Goal: Check status: Check status

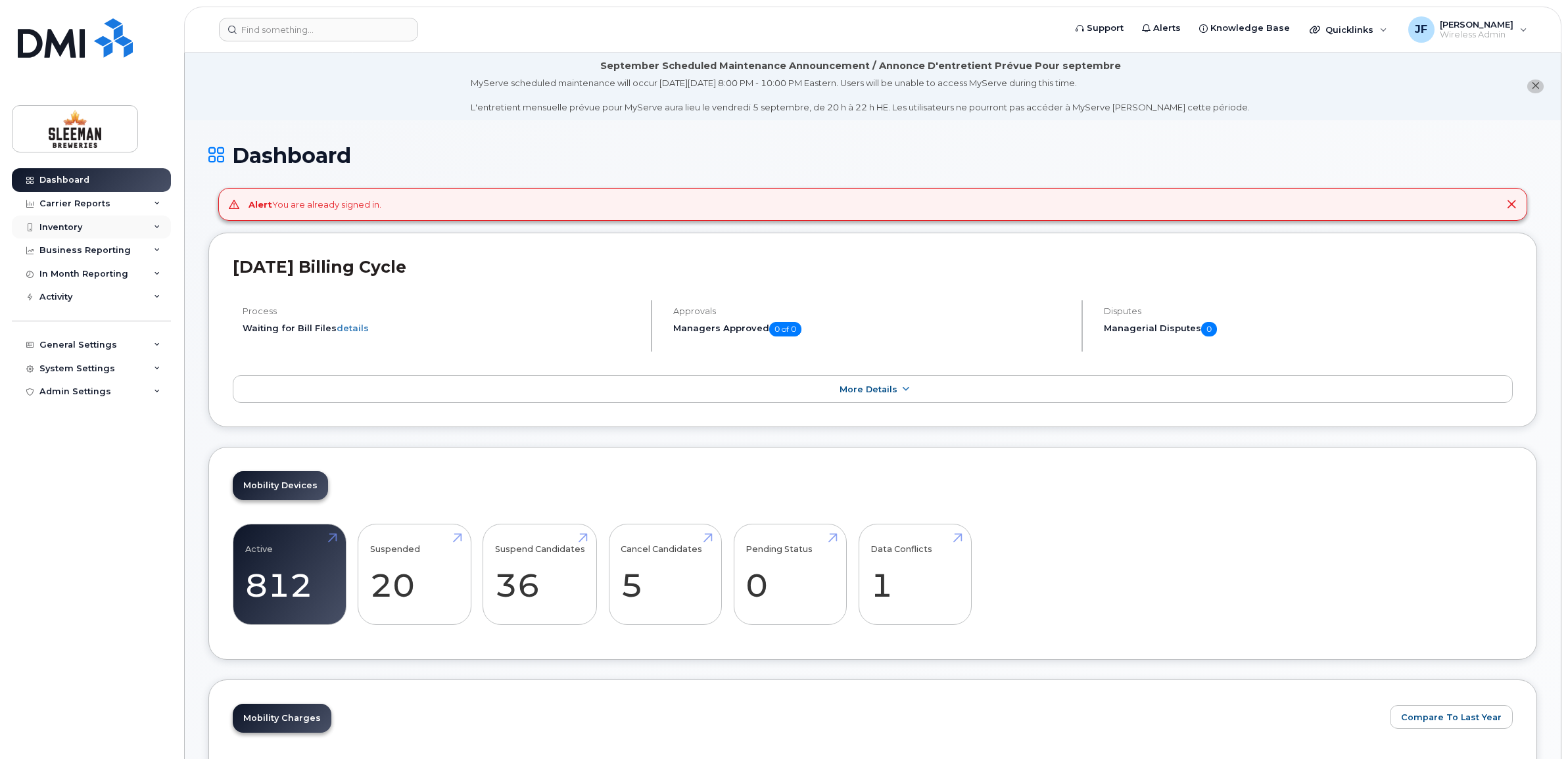
click at [61, 224] on div "Inventory" at bounding box center [61, 227] width 43 height 10
click at [110, 252] on div "Mobility Devices" at bounding box center [83, 250] width 75 height 12
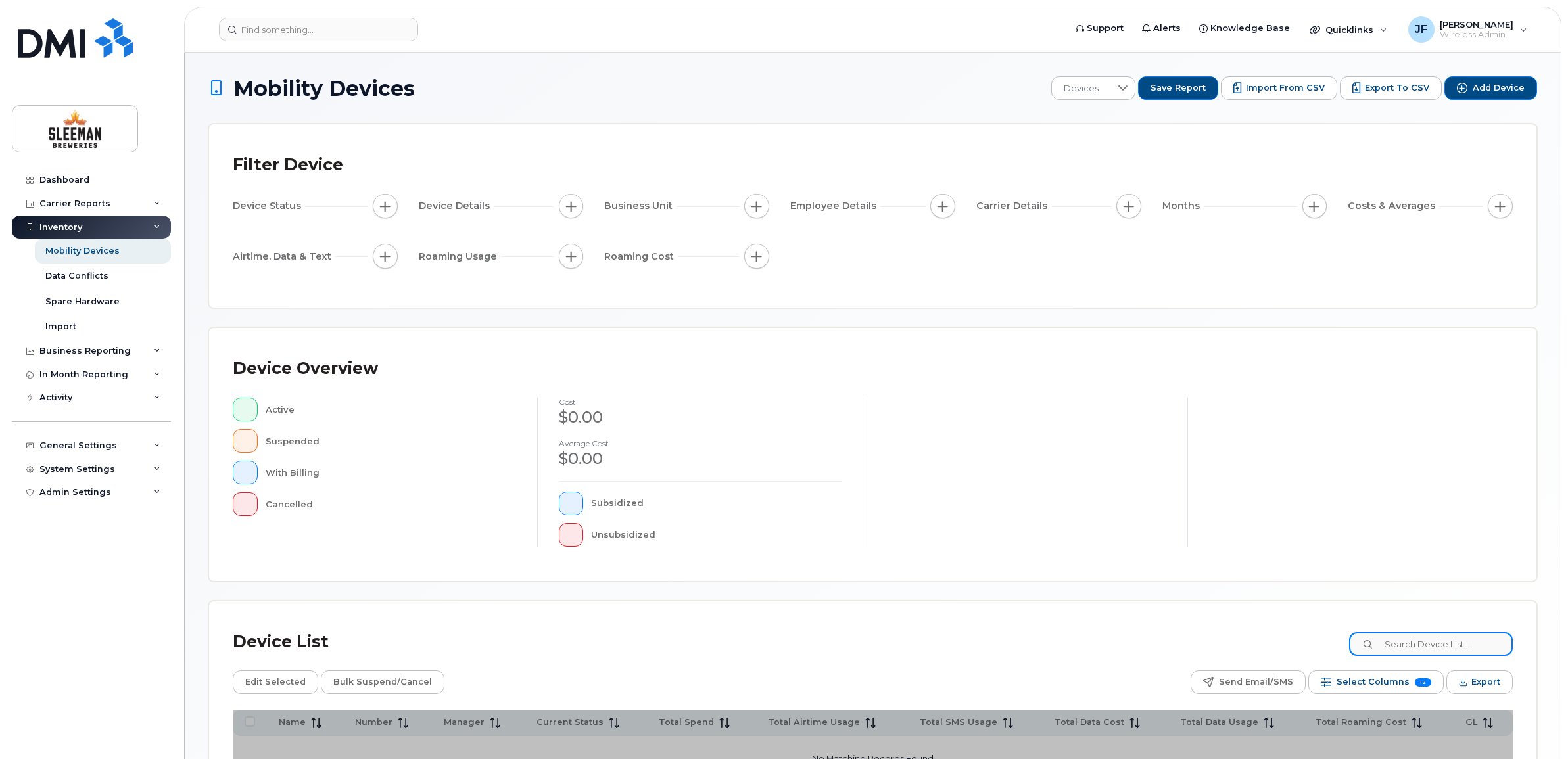
click at [1418, 636] on input at bounding box center [1431, 644] width 164 height 23
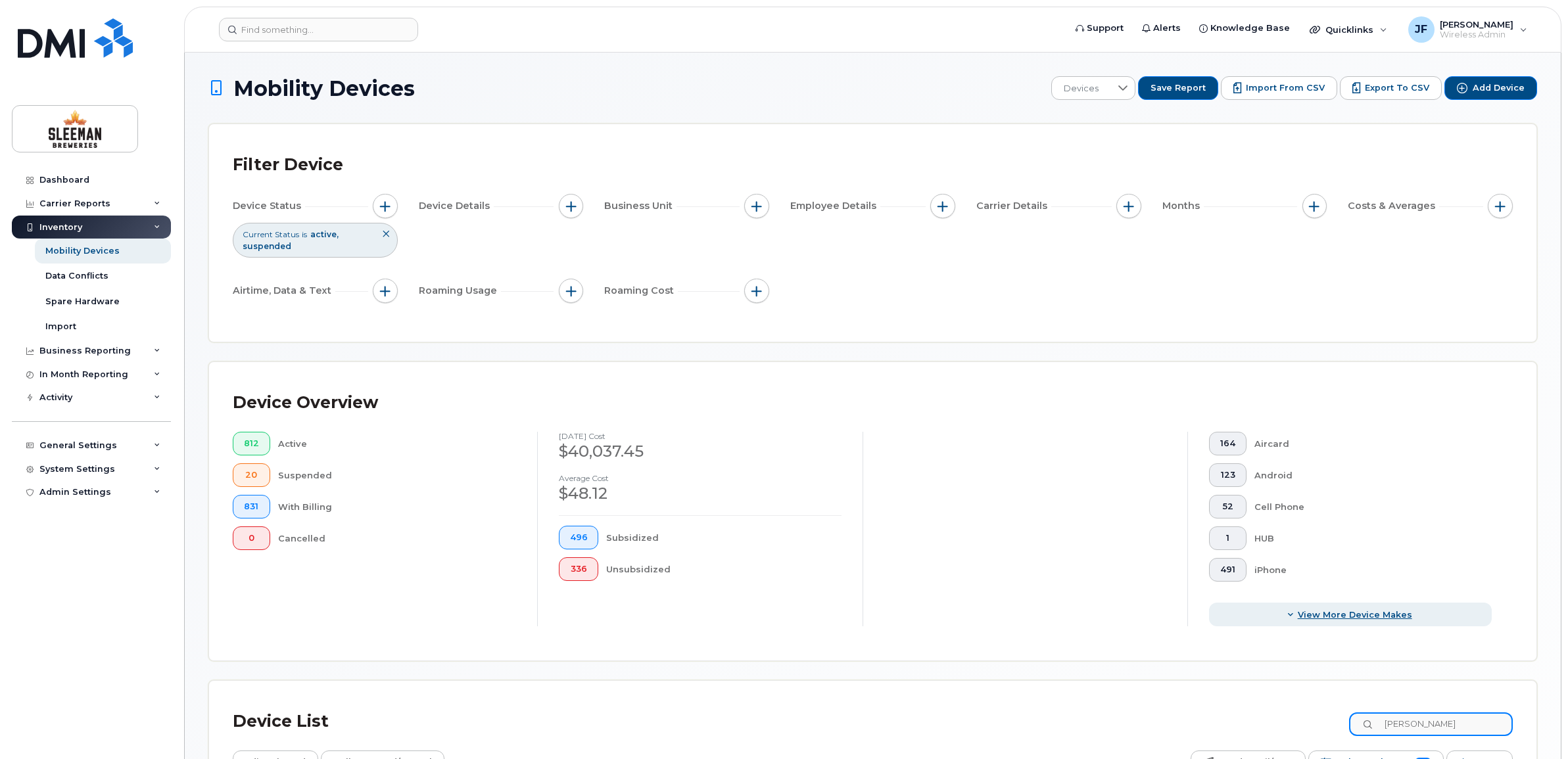
type input "[PERSON_NAME]"
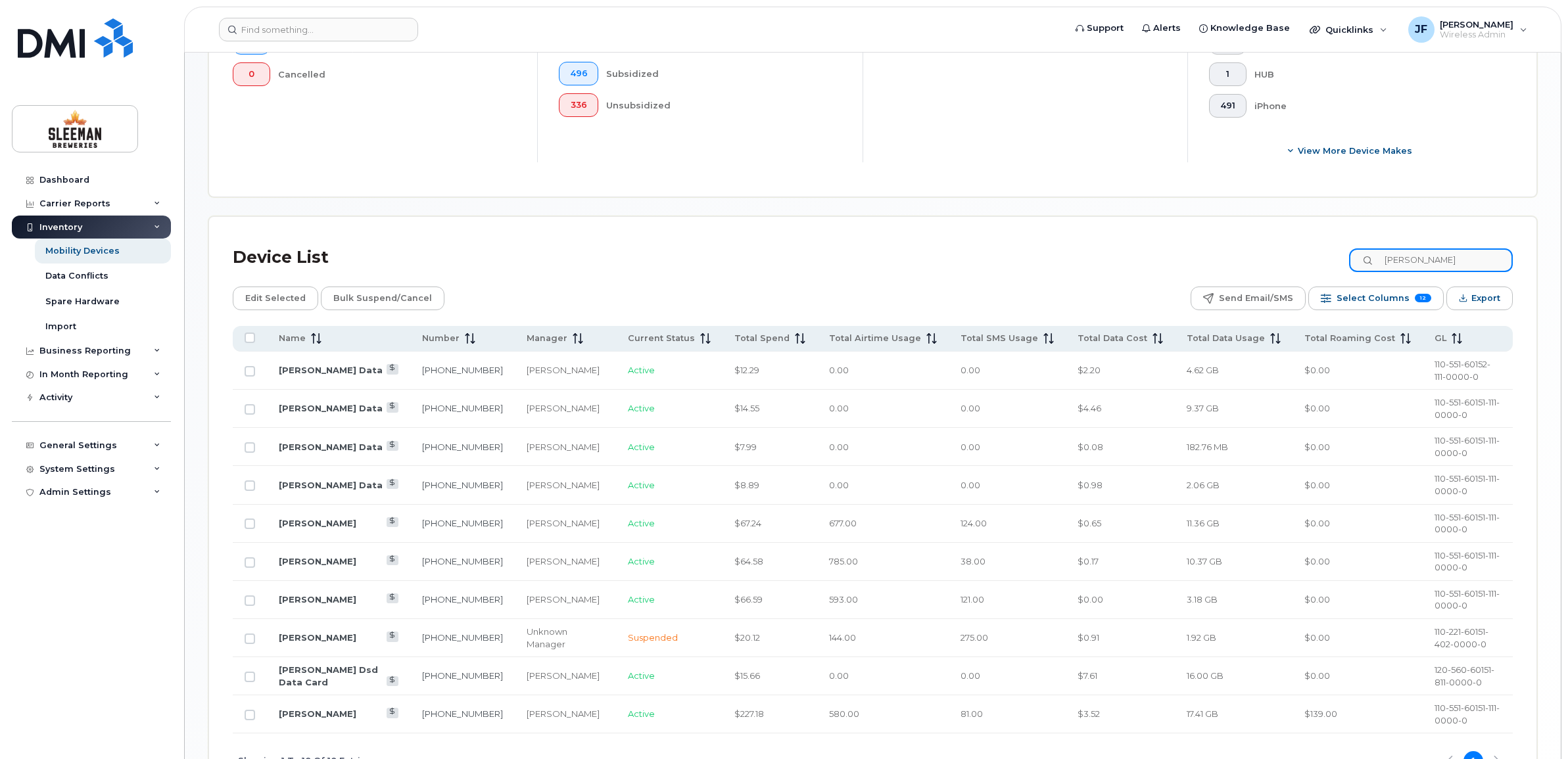
scroll to position [493, 0]
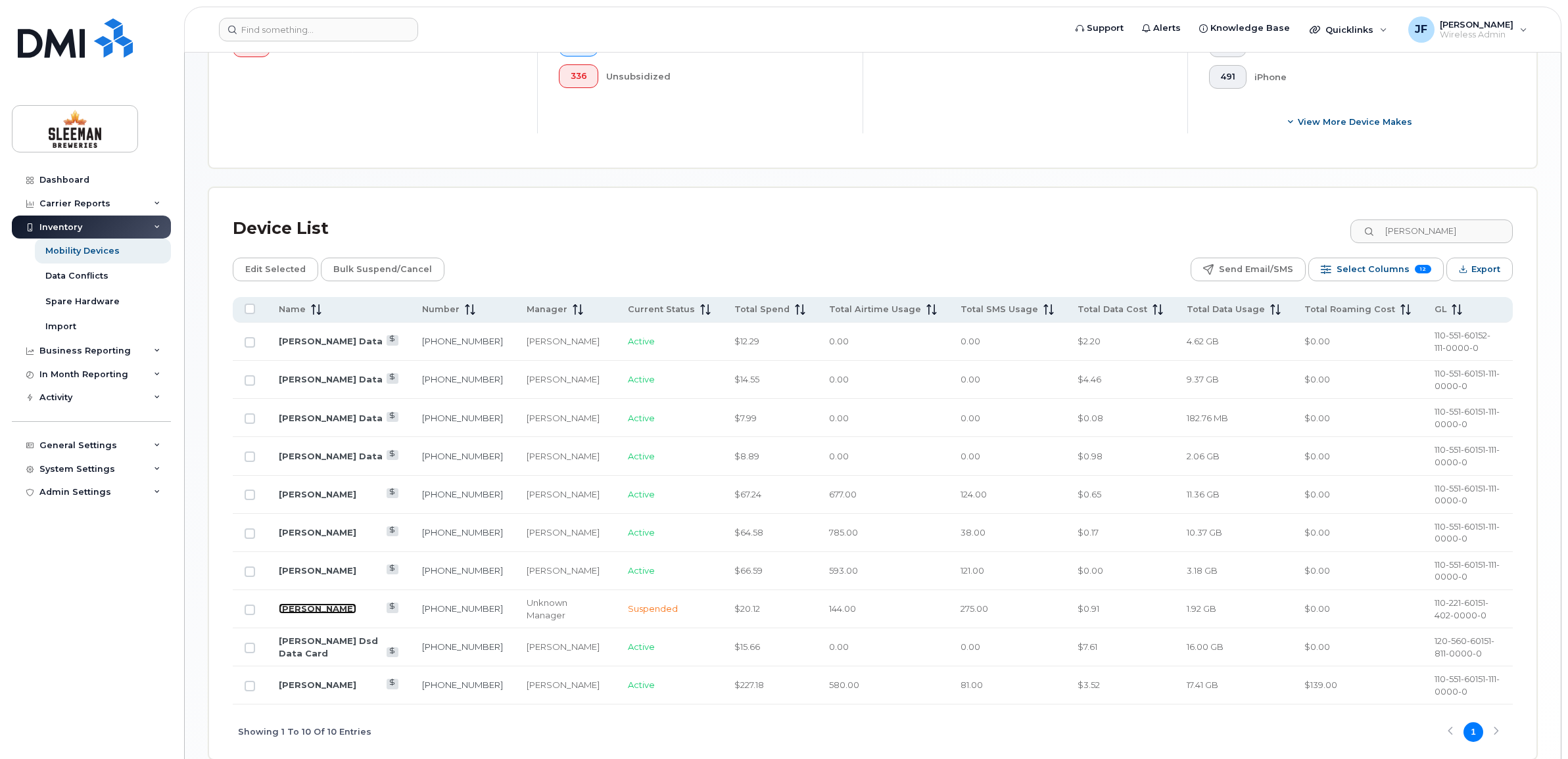
click at [298, 610] on link "[PERSON_NAME]" at bounding box center [317, 609] width 77 height 10
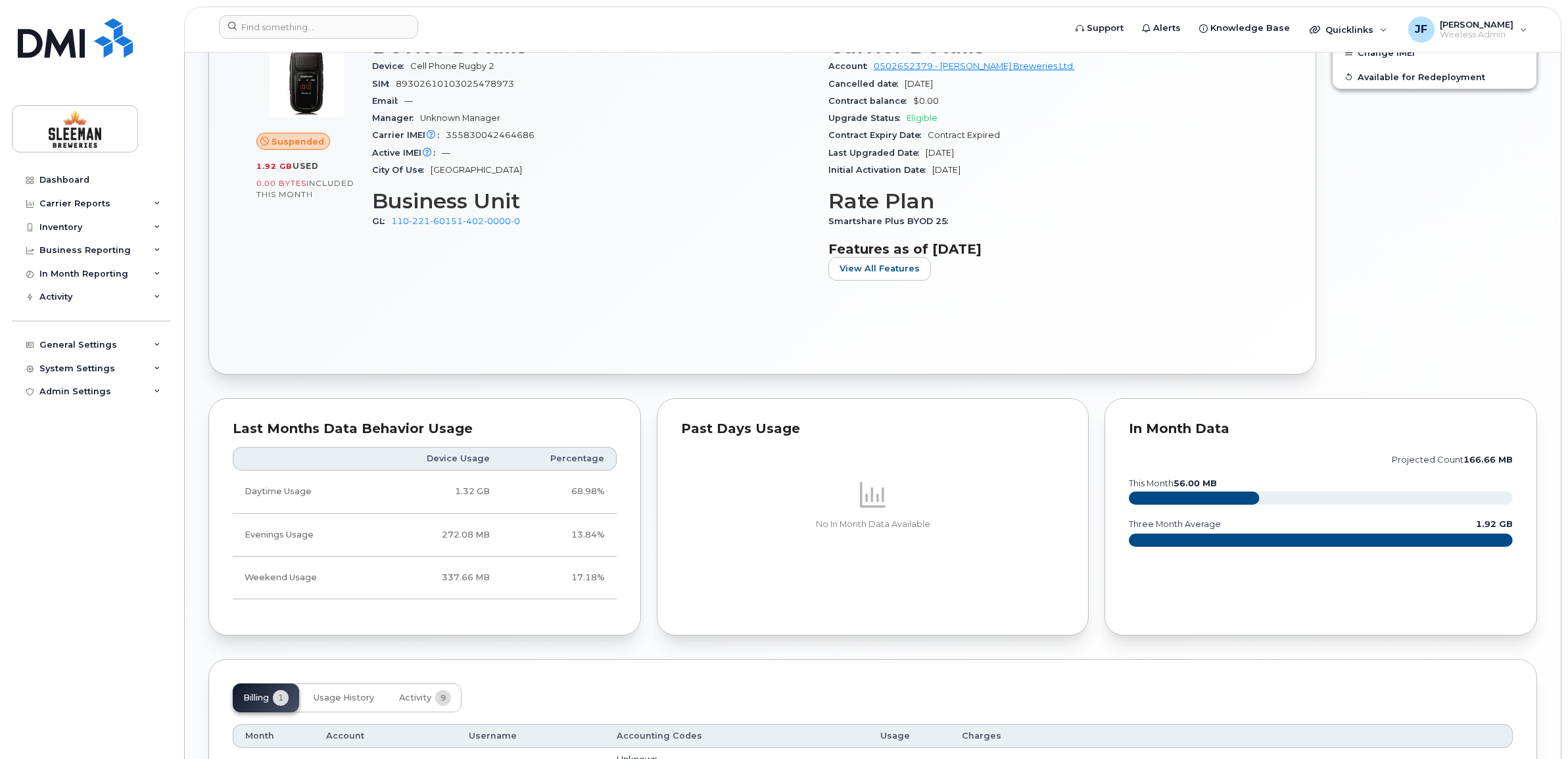
scroll to position [574, 0]
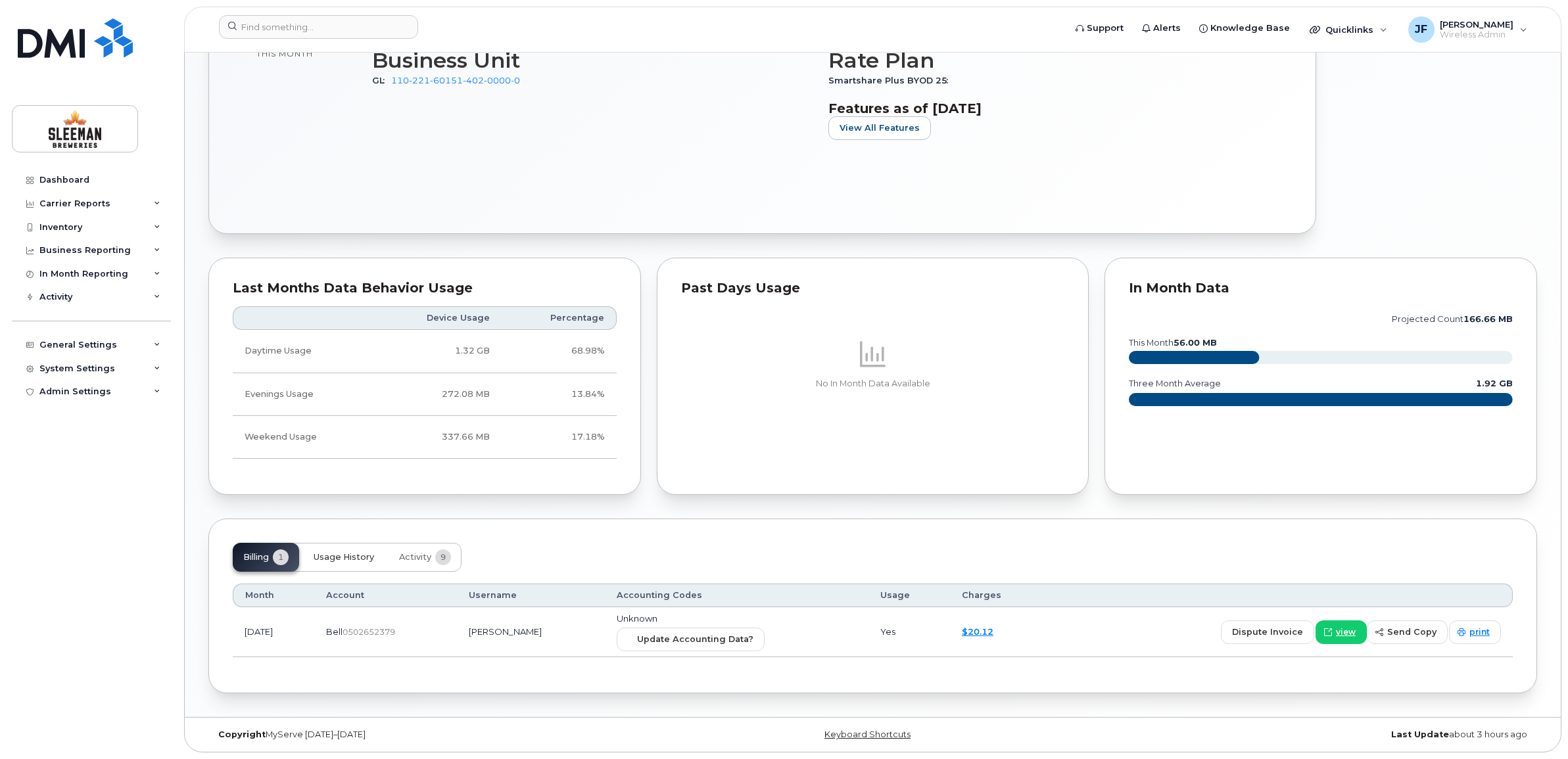
click at [350, 557] on span "Usage History" at bounding box center [344, 557] width 61 height 10
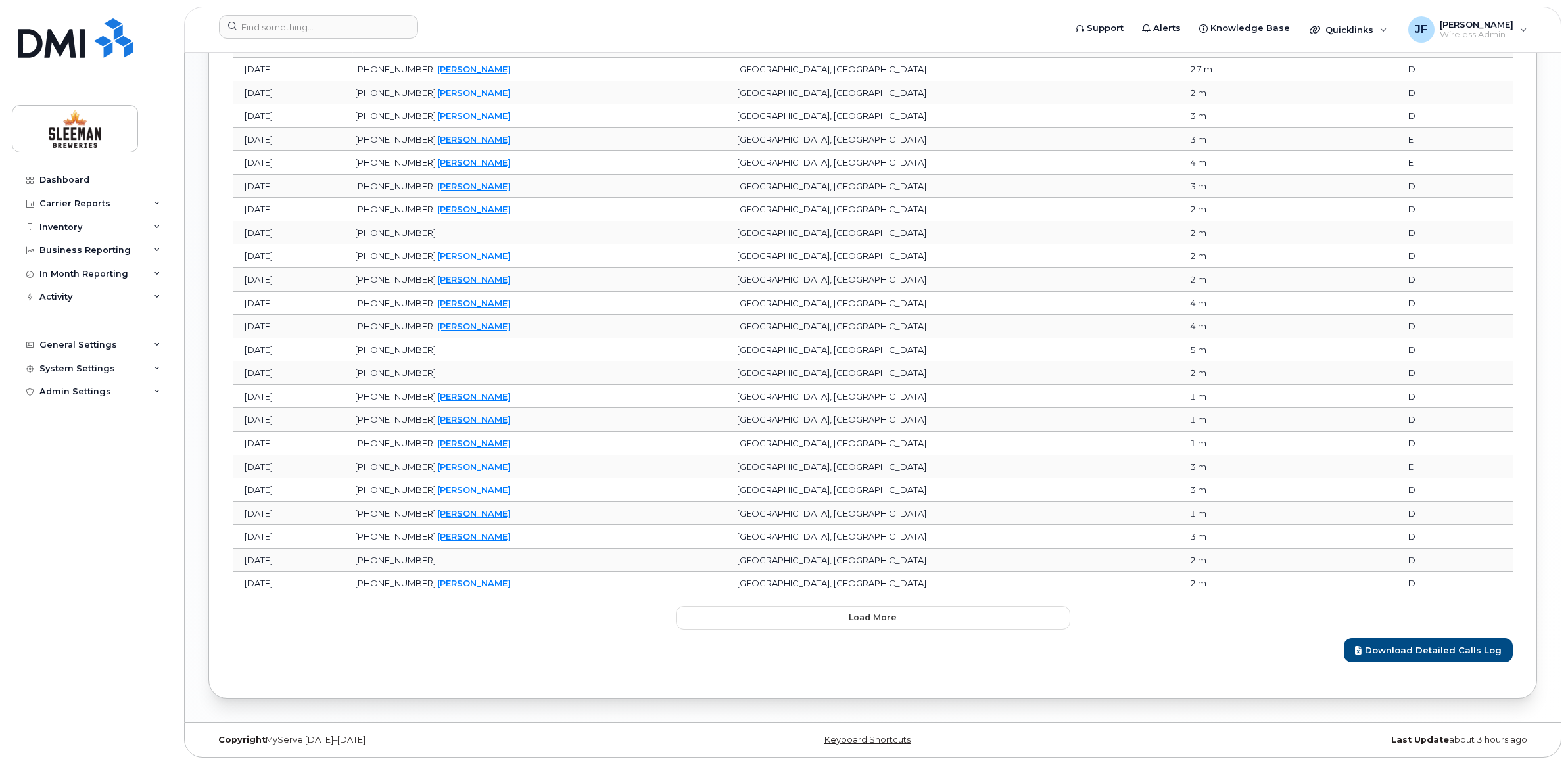
scroll to position [1479, 0]
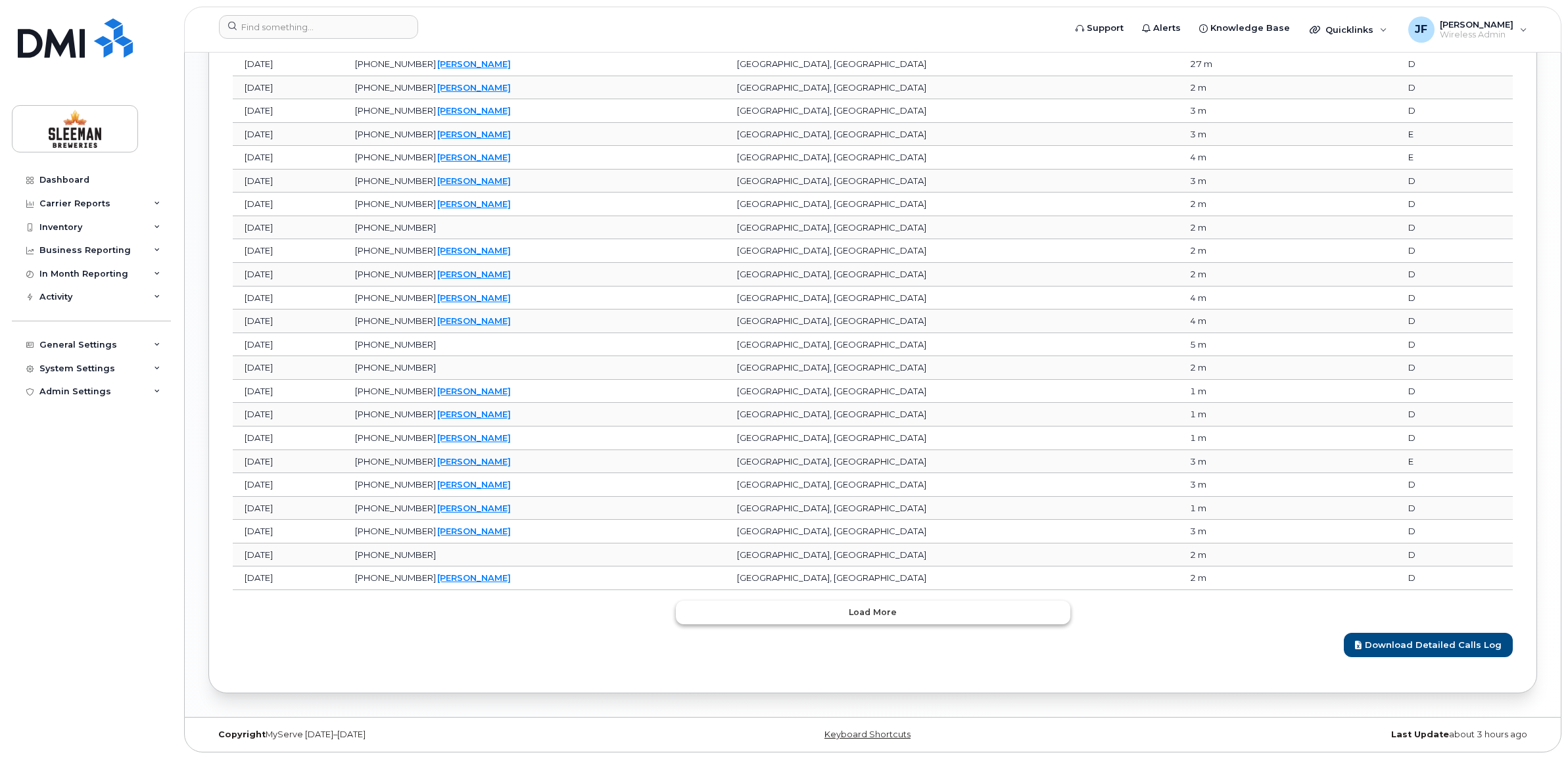
click at [935, 608] on button "Load more" at bounding box center [873, 613] width 395 height 23
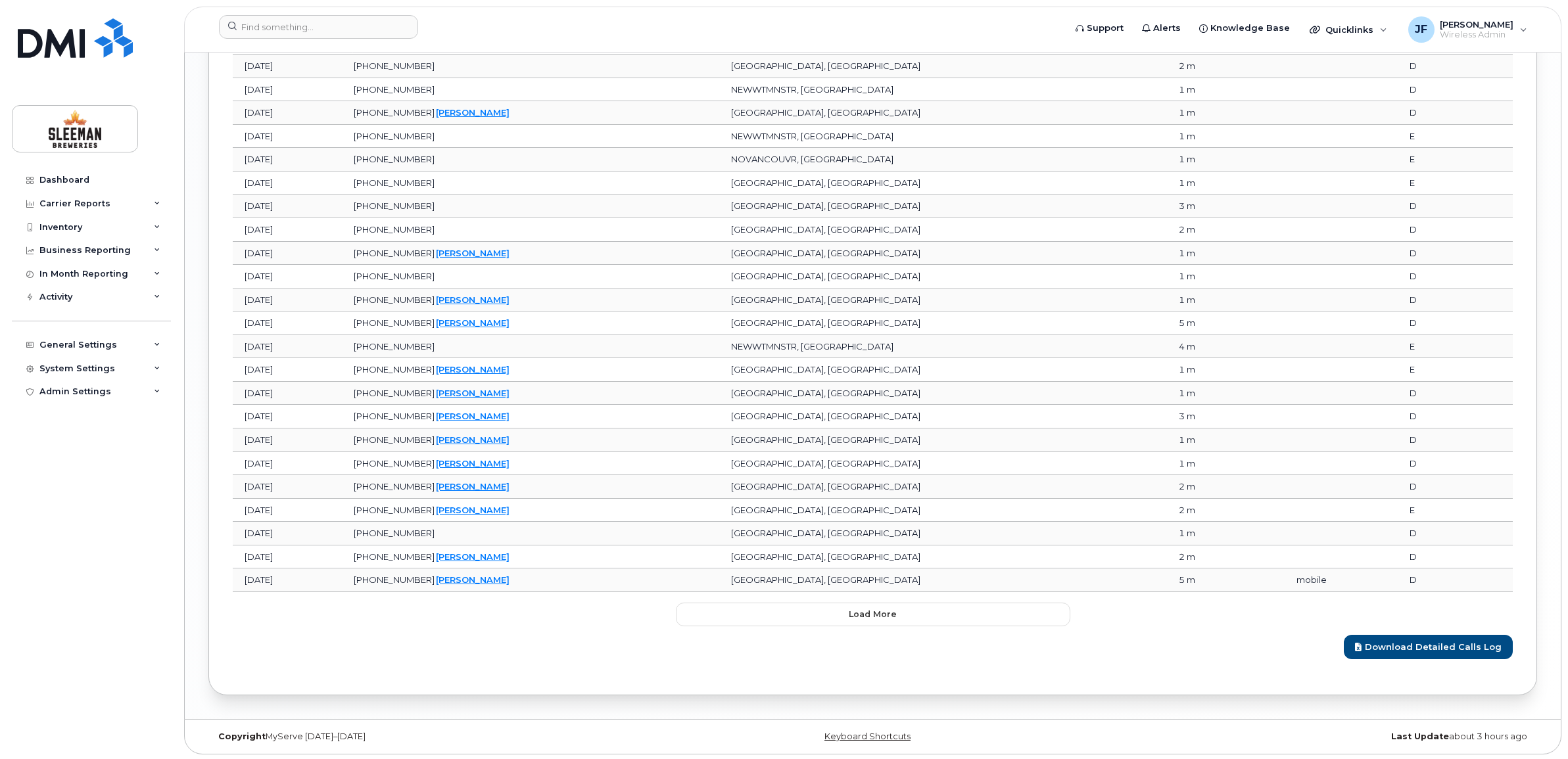
scroll to position [2067, 0]
click at [908, 606] on button "Load more" at bounding box center [873, 613] width 395 height 23
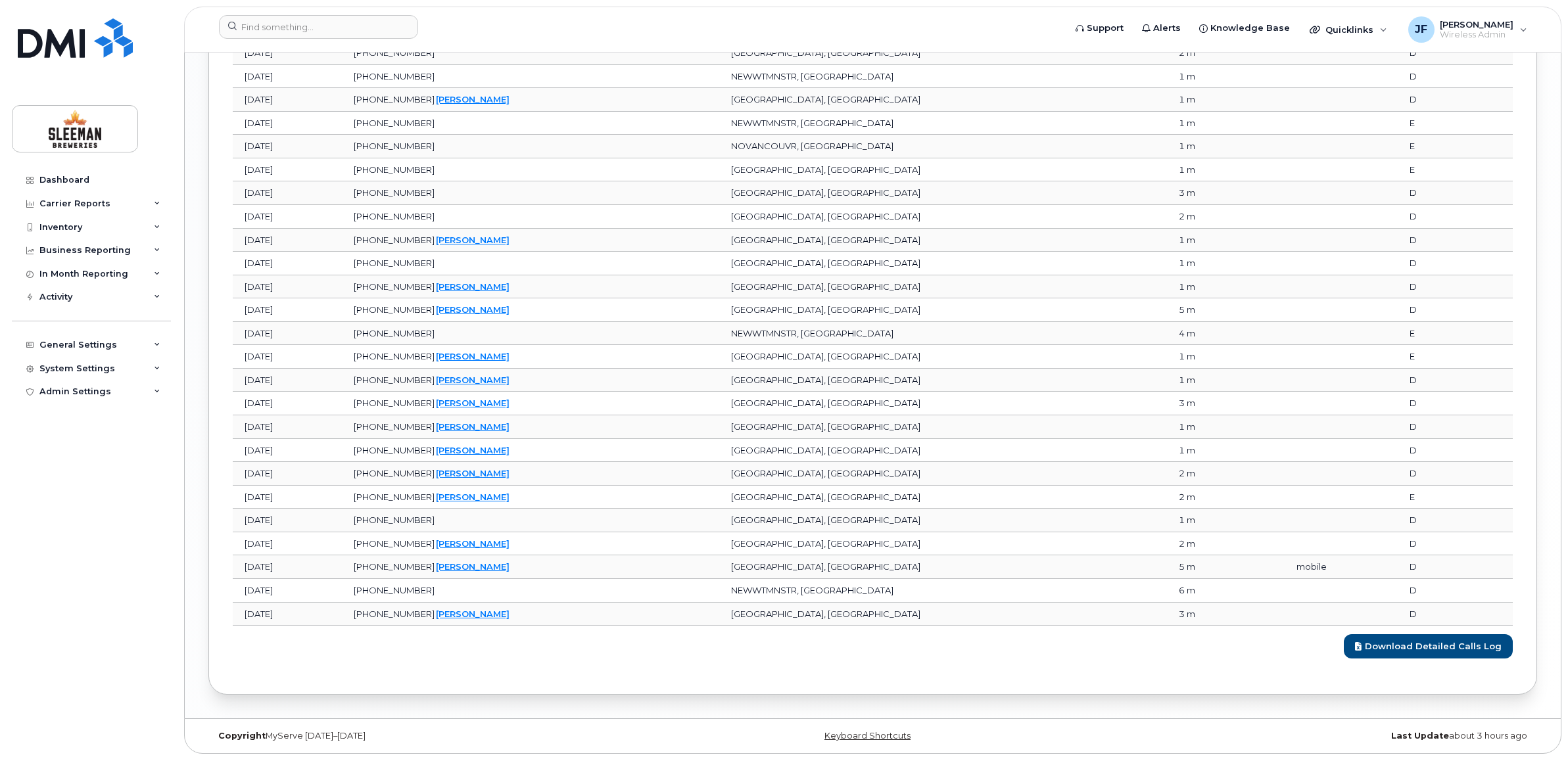
scroll to position [2079, 0]
drag, startPoint x: 641, startPoint y: 474, endPoint x: 527, endPoint y: 474, distance: 114.0
click at [527, 474] on td "437-455-6784   Lisa Mclean" at bounding box center [530, 473] width 378 height 23
drag, startPoint x: 527, startPoint y: 474, endPoint x: 651, endPoint y: 515, distance: 130.6
click at [651, 515] on td "604-782-4040" at bounding box center [530, 519] width 378 height 23
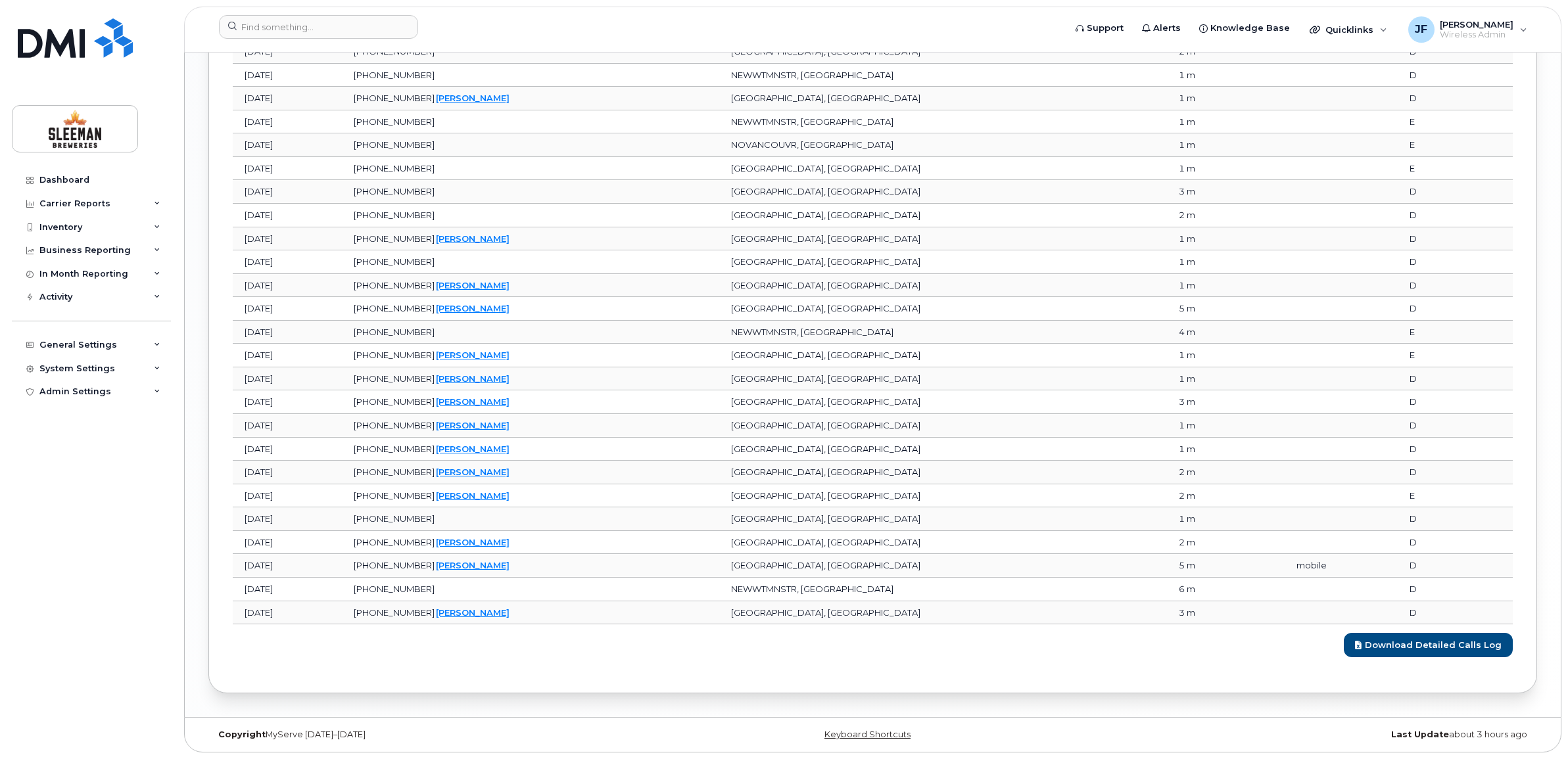
click at [697, 656] on div "Download Detailed Calls Log" at bounding box center [872, 641] width 1280 height 33
drag, startPoint x: 460, startPoint y: 451, endPoint x: 520, endPoint y: 448, distance: 60.1
click at [435, 448] on span "[PHONE_NUMBER]" at bounding box center [394, 448] width 81 height 10
drag, startPoint x: 520, startPoint y: 448, endPoint x: 411, endPoint y: 437, distance: 109.6
click at [342, 437] on td "Aug 11, 2025" at bounding box center [287, 449] width 109 height 23
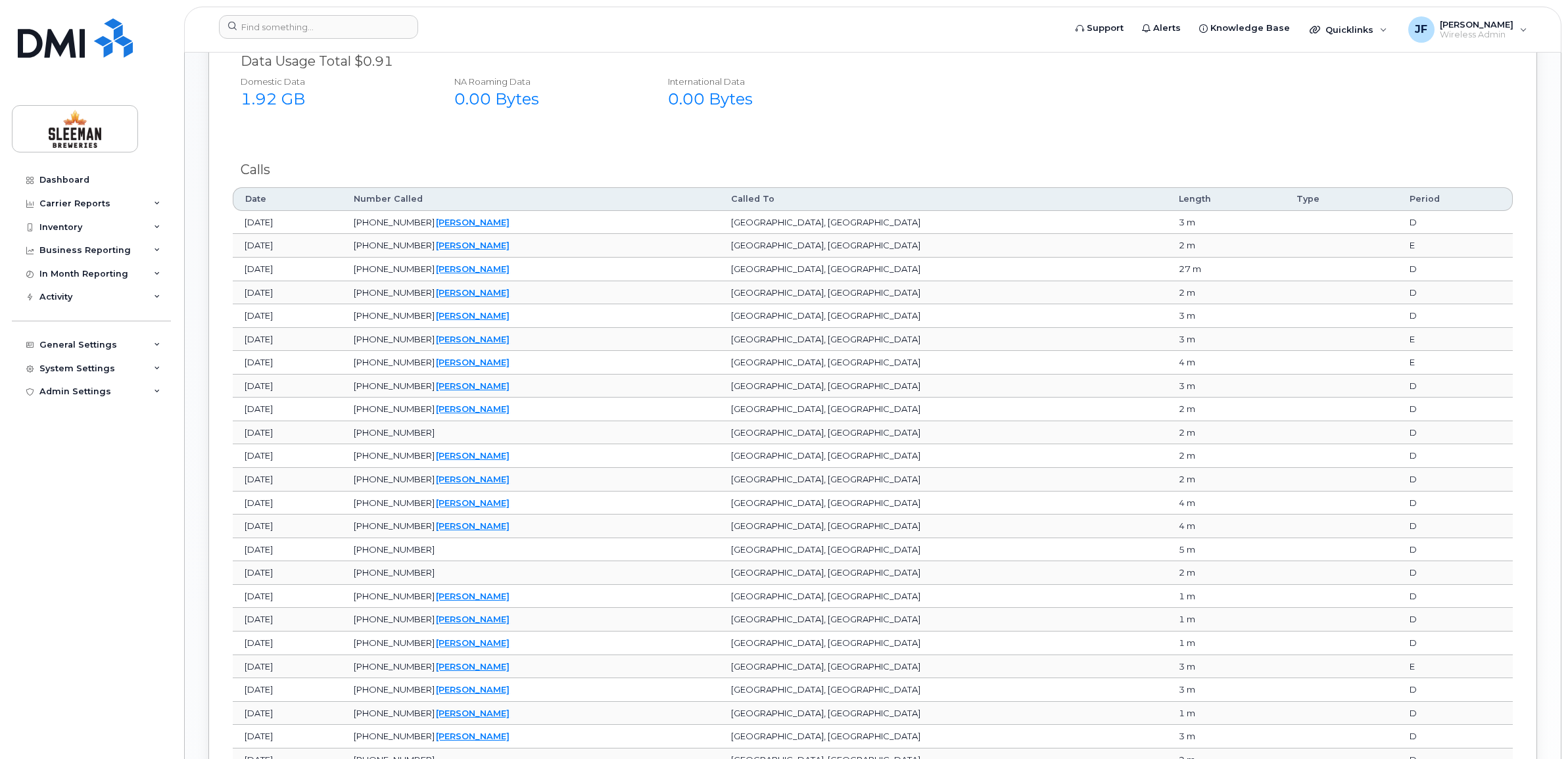
scroll to position [1257, 0]
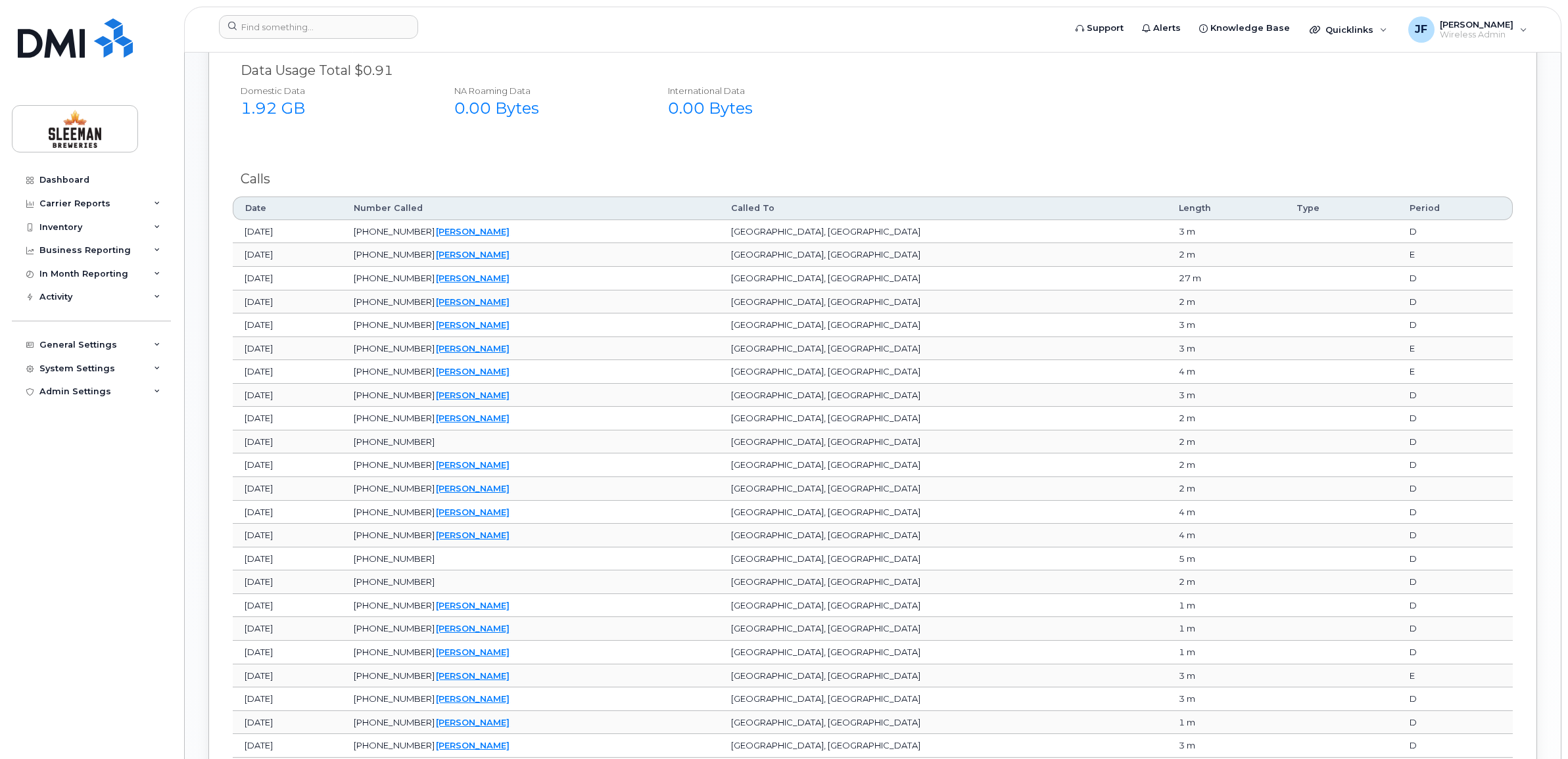
click at [342, 241] on td "Jul 22, 2025" at bounding box center [287, 232] width 109 height 23
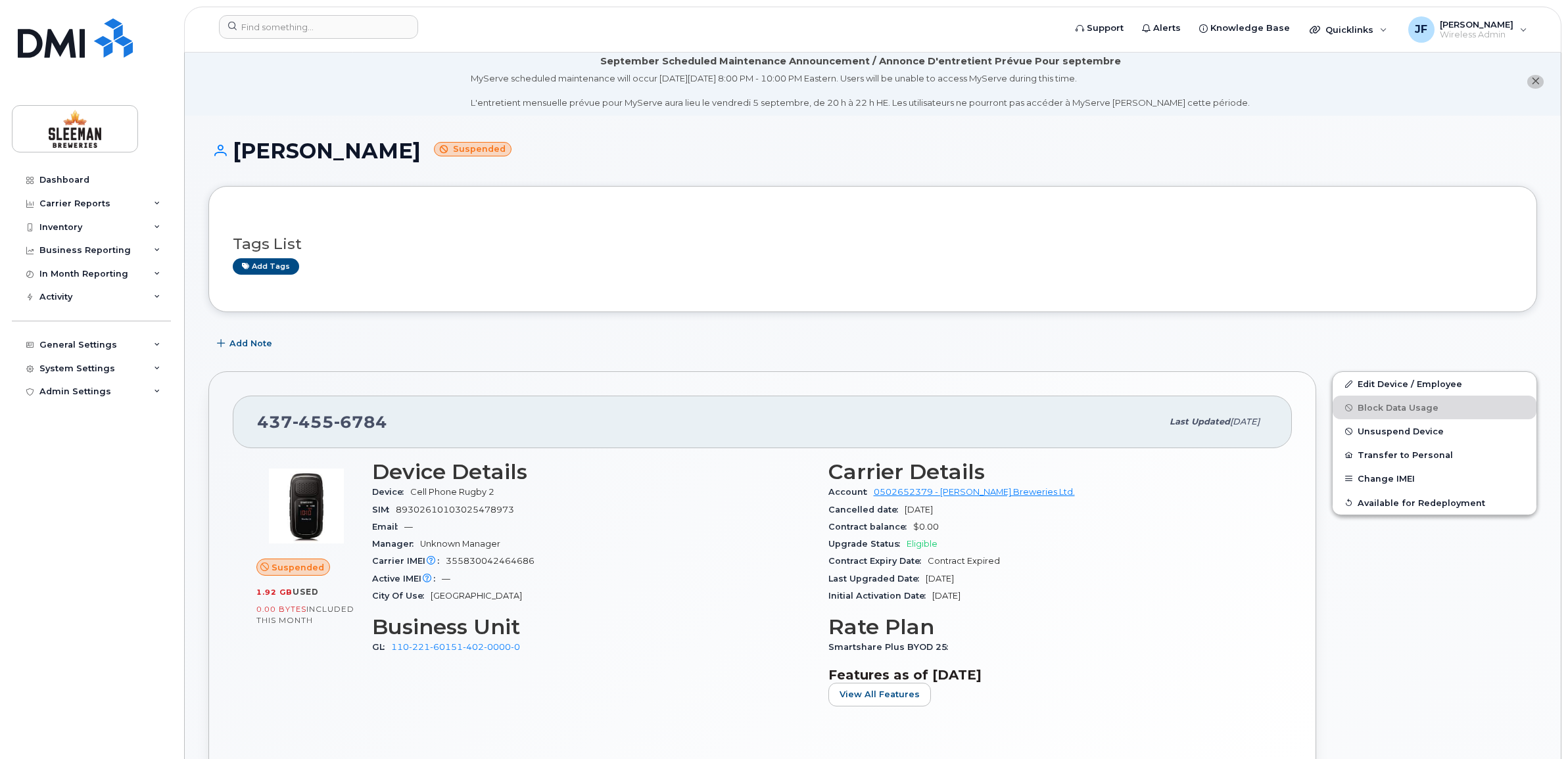
scroll to position [0, 0]
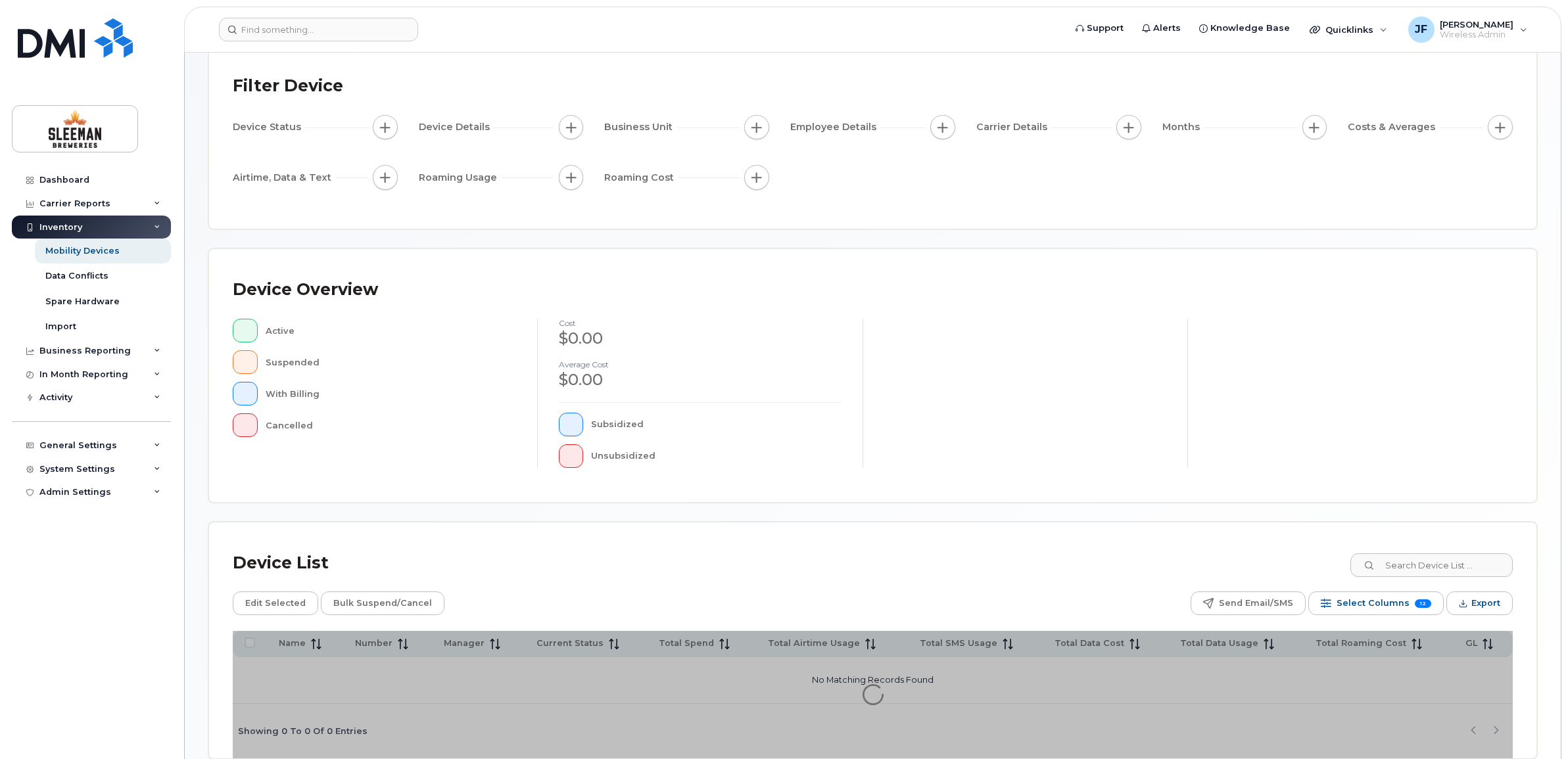
scroll to position [146, 0]
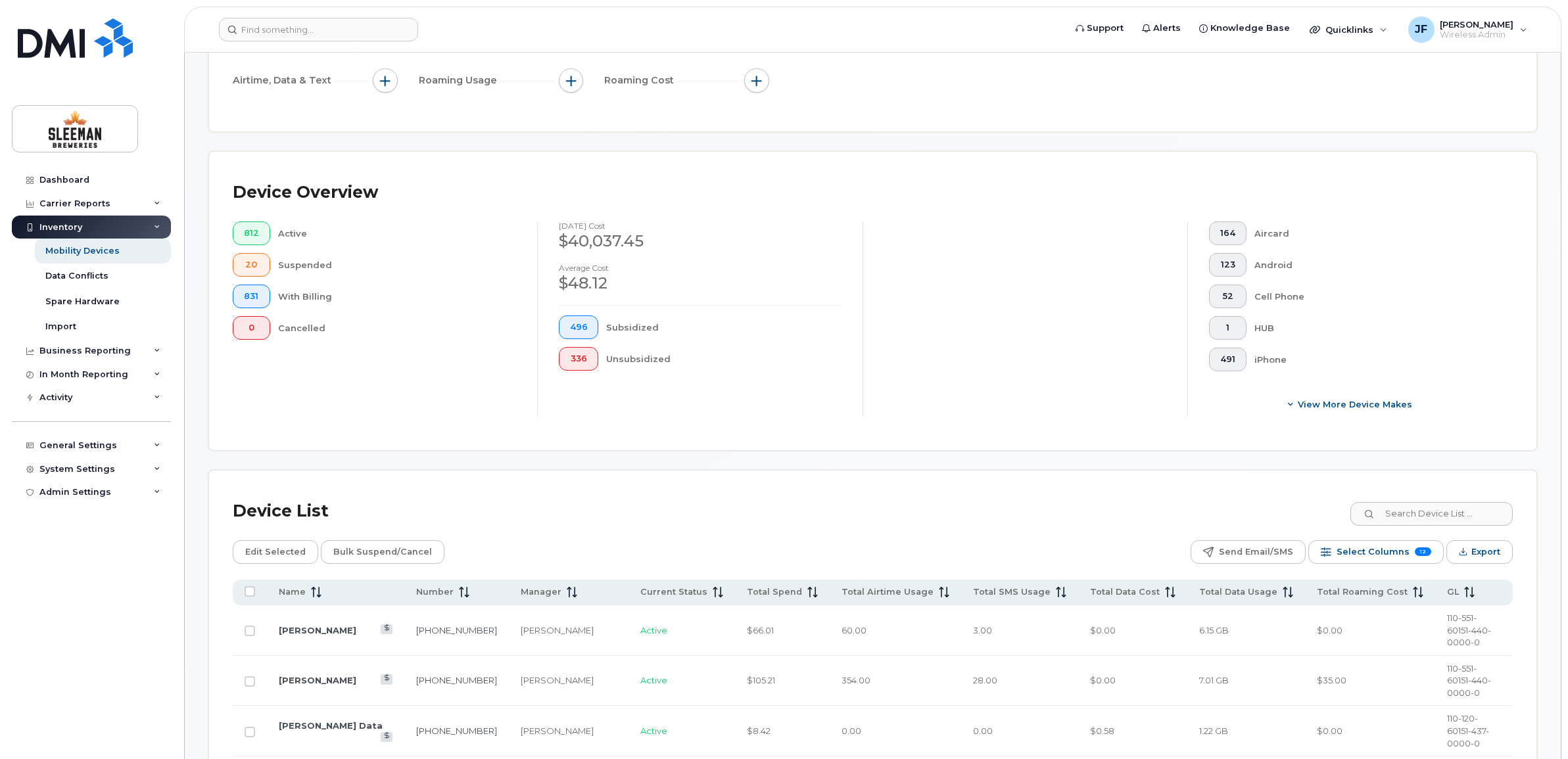
scroll to position [310, 0]
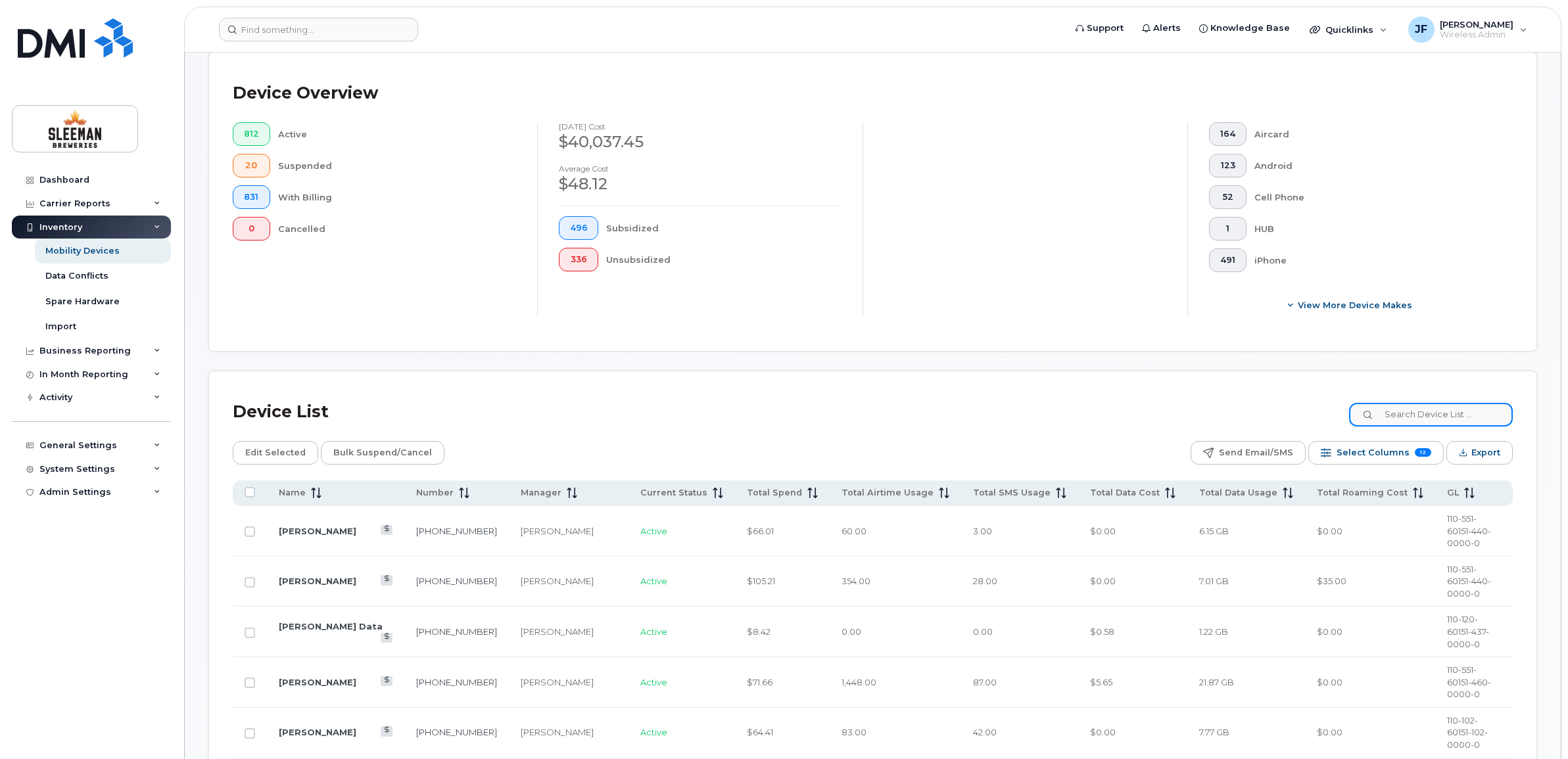
click at [1444, 411] on input at bounding box center [1431, 415] width 164 height 23
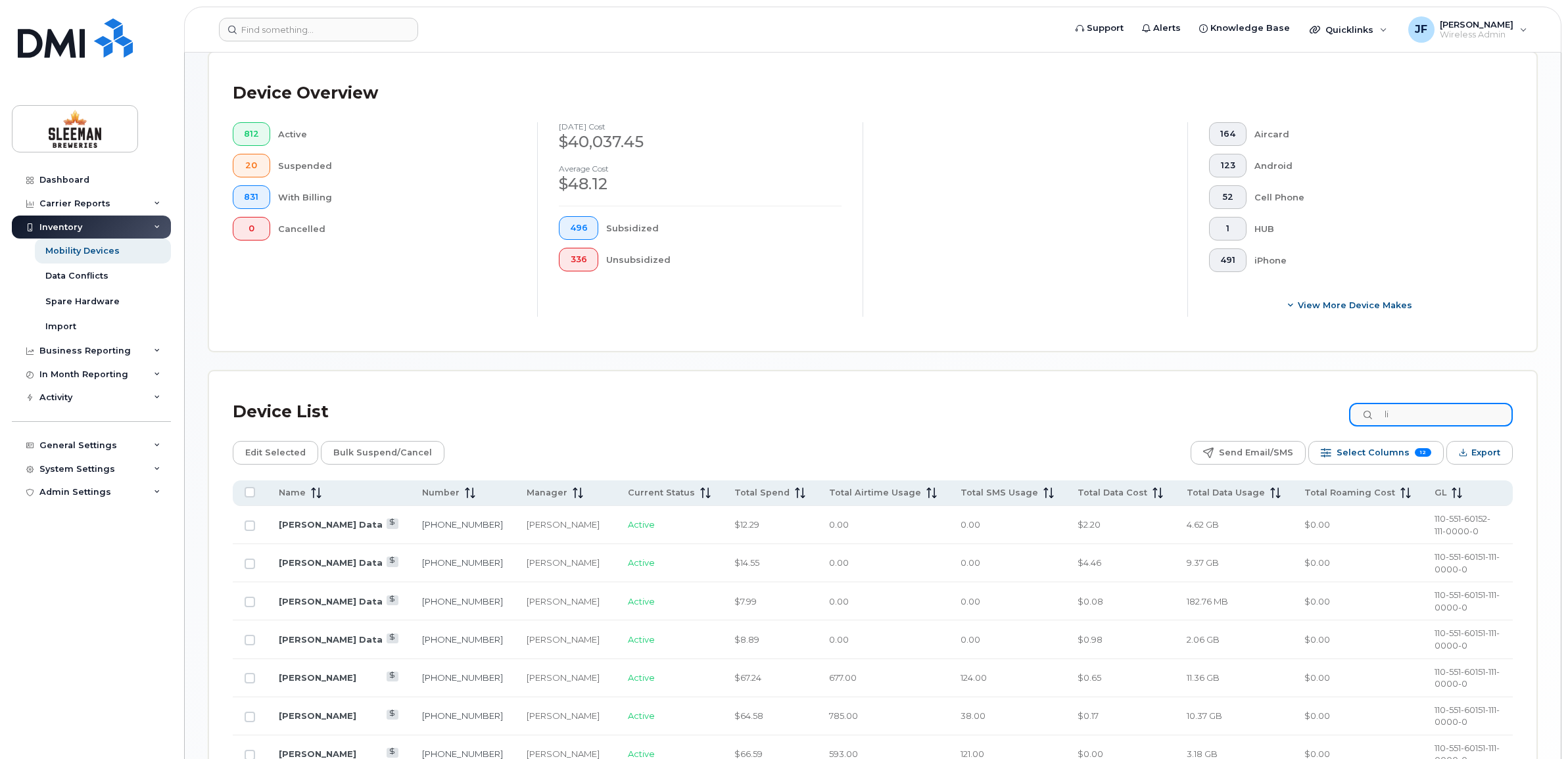
type input "l"
